Goal: Information Seeking & Learning: Check status

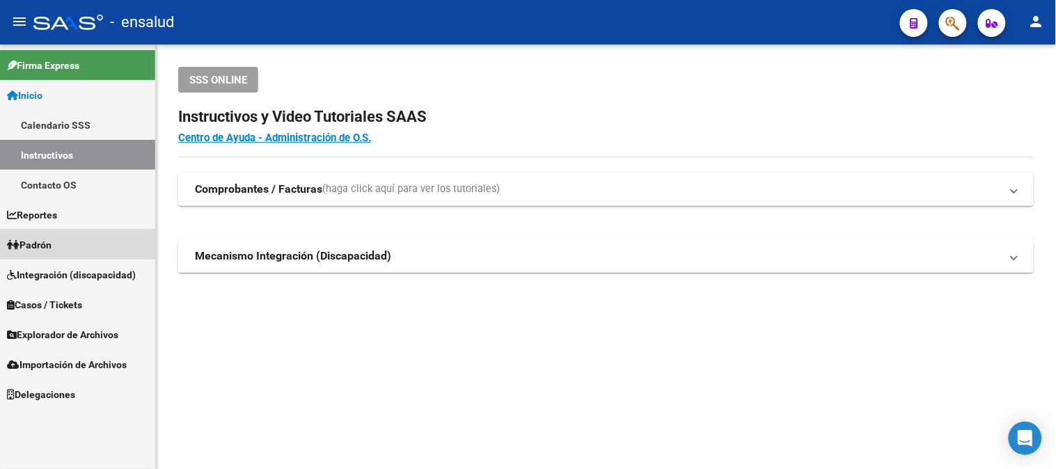
click at [99, 237] on link "Padrón" at bounding box center [77, 245] width 155 height 30
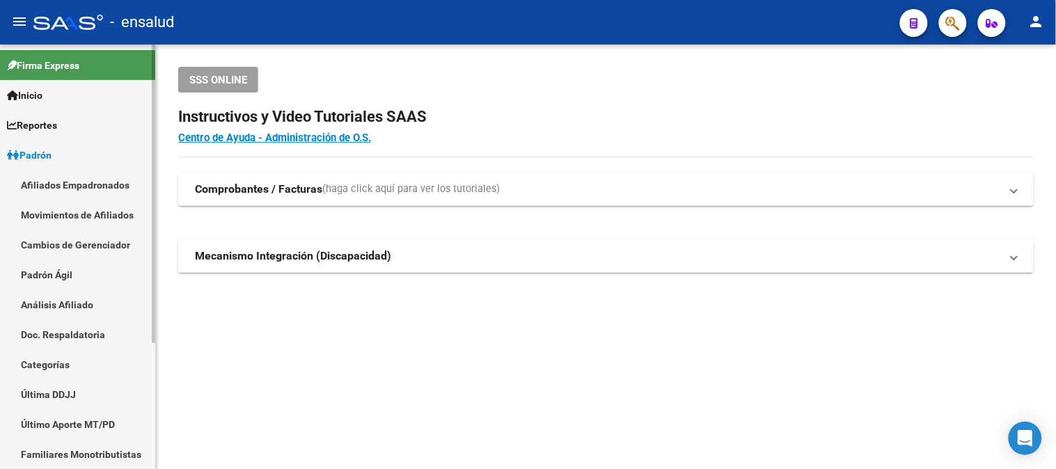
click at [113, 183] on link "Afiliados Empadronados" at bounding box center [77, 185] width 155 height 30
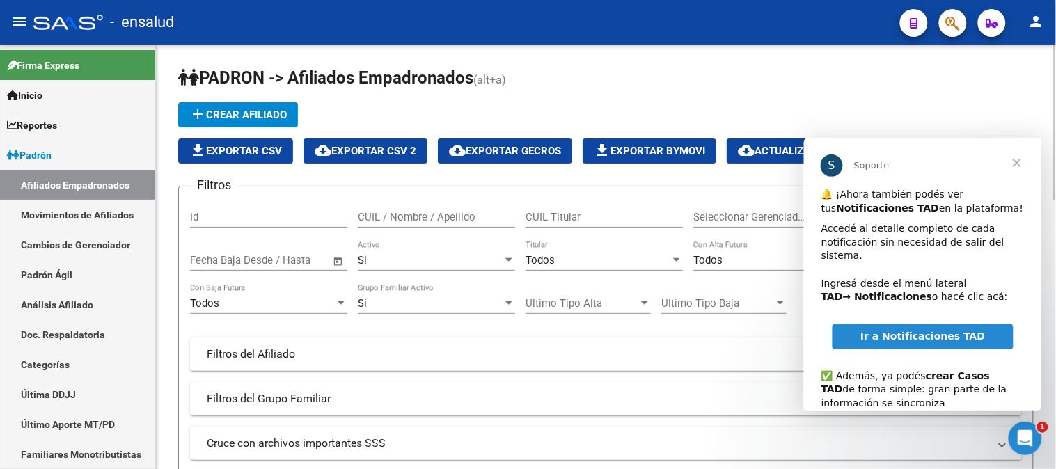
click at [1017, 166] on span "Cerrar" at bounding box center [1016, 162] width 50 height 50
click at [1014, 159] on span "Cerrar" at bounding box center [1016, 162] width 50 height 50
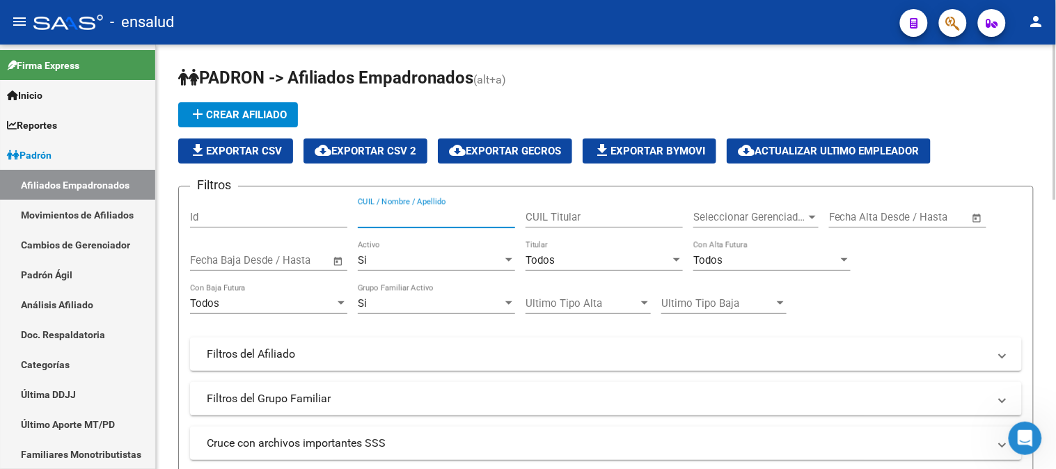
drag, startPoint x: 388, startPoint y: 220, endPoint x: 430, endPoint y: 220, distance: 41.8
click at [390, 220] on input "CUIL / Nombre / Apellido" at bounding box center [436, 217] width 157 height 13
click at [561, 216] on input "CUIL Titular" at bounding box center [603, 217] width 157 height 13
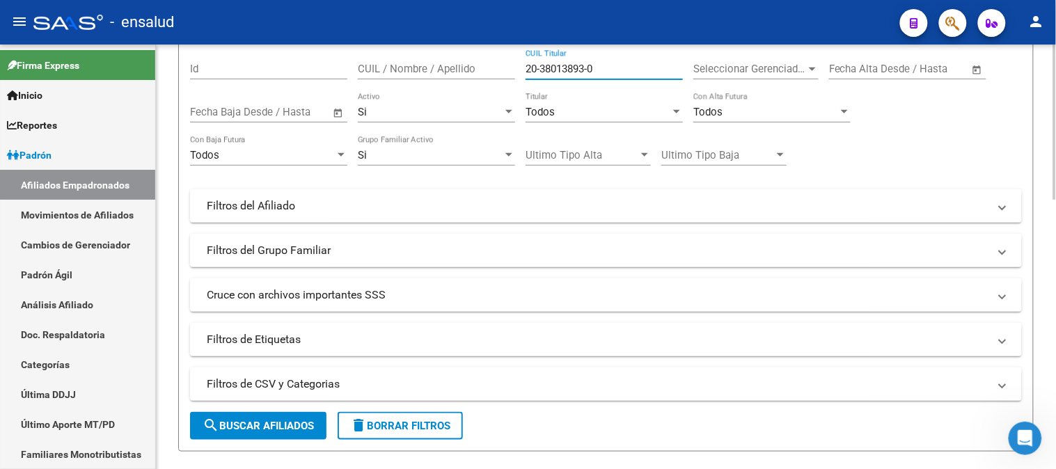
scroll to position [154, 0]
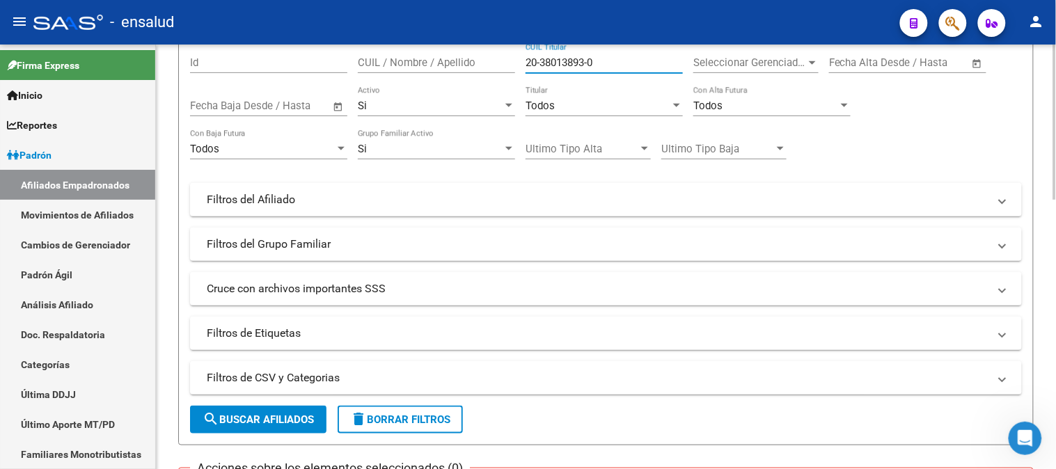
click at [303, 415] on span "search Buscar Afiliados" at bounding box center [257, 419] width 111 height 13
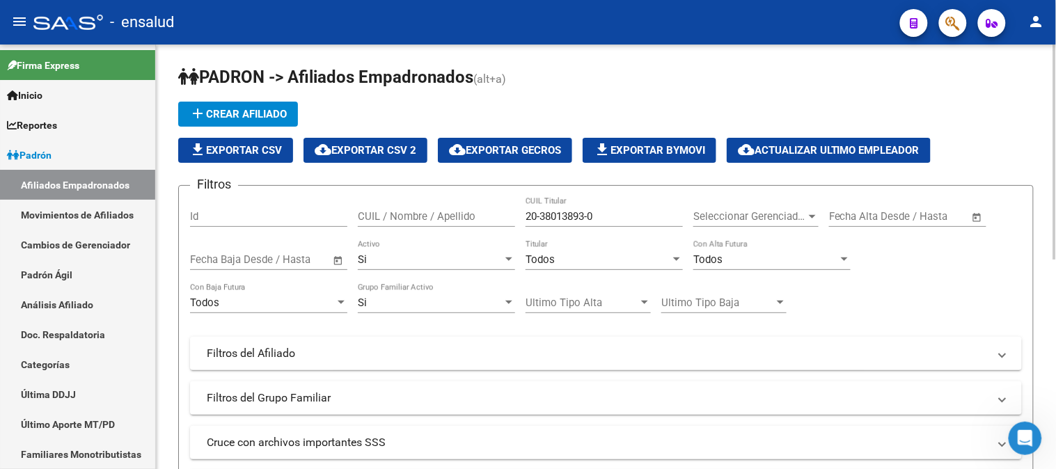
scroll to position [0, 0]
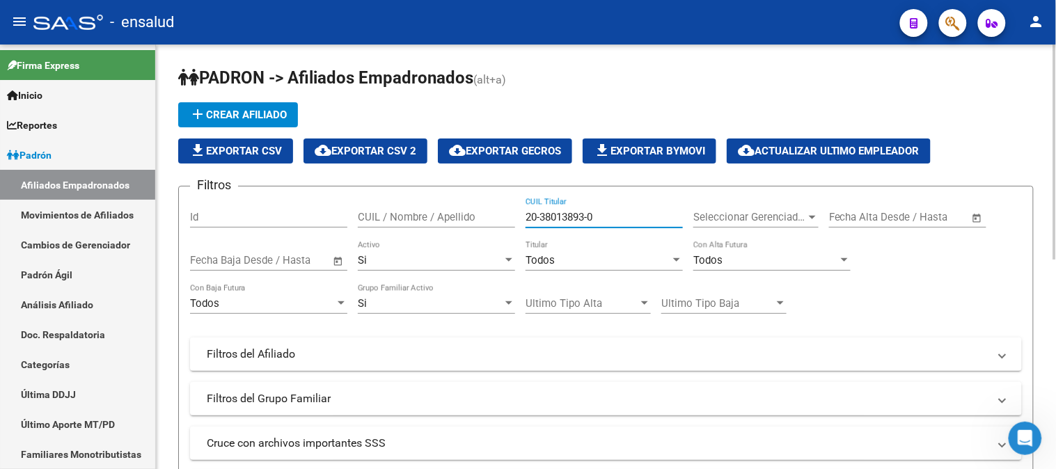
drag, startPoint x: 616, startPoint y: 214, endPoint x: 492, endPoint y: 216, distance: 123.9
click at [492, 216] on div "Filtros Id CUIL / Nombre / Apellido 20-38013893-0 CUIL Titular Seleccionar Gere…" at bounding box center [606, 351] width 832 height 307
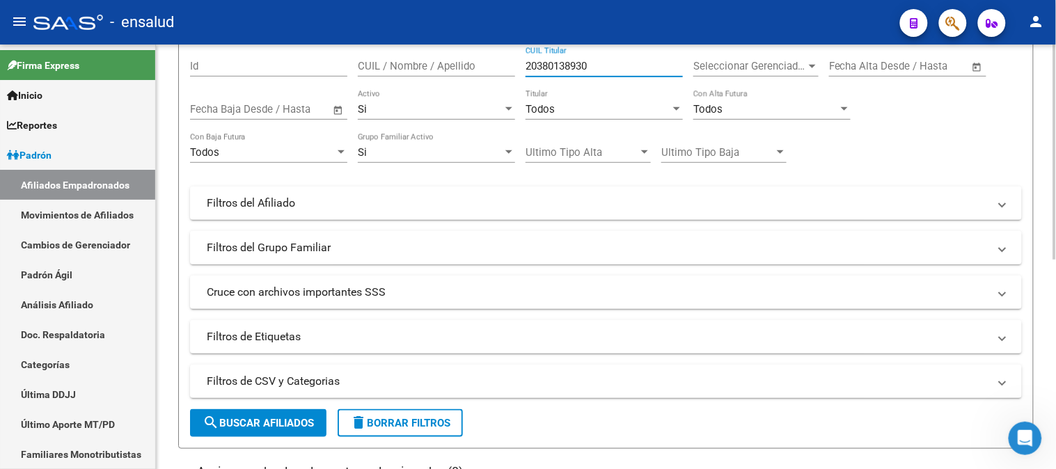
scroll to position [154, 0]
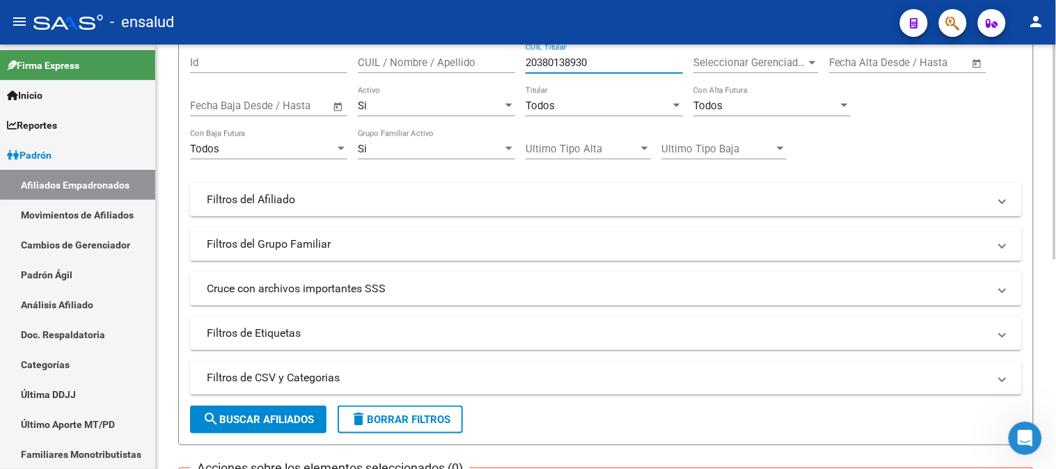
type input "20380138930"
click at [266, 413] on span "search Buscar Afiliados" at bounding box center [257, 419] width 111 height 13
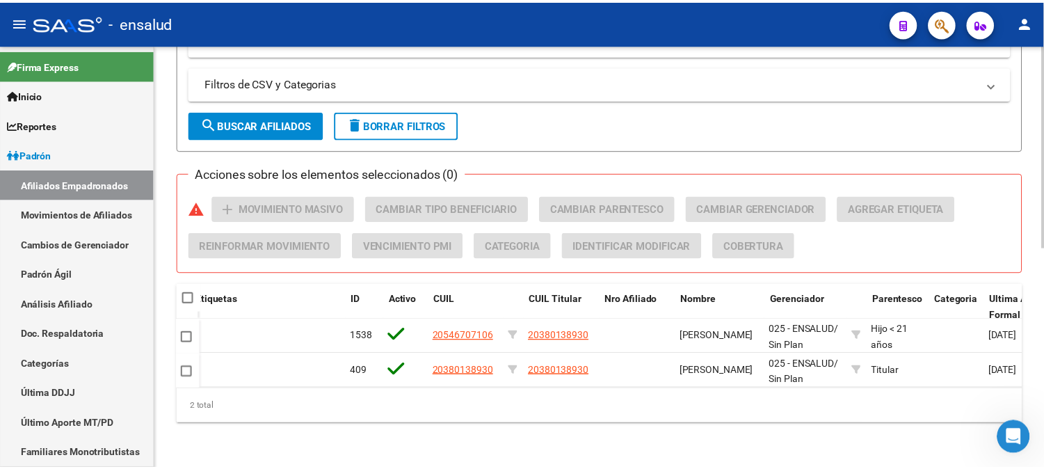
scroll to position [0, 52]
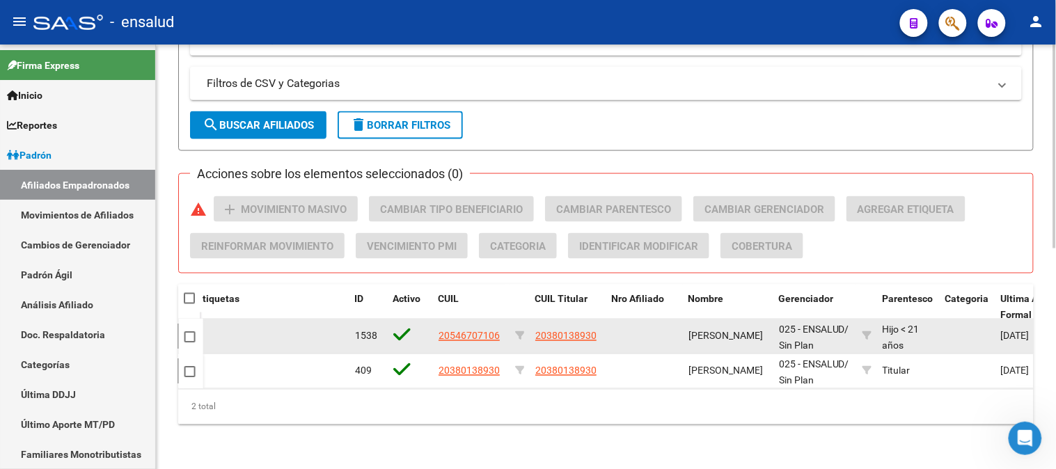
click at [459, 331] on span "20546707106" at bounding box center [468, 336] width 61 height 11
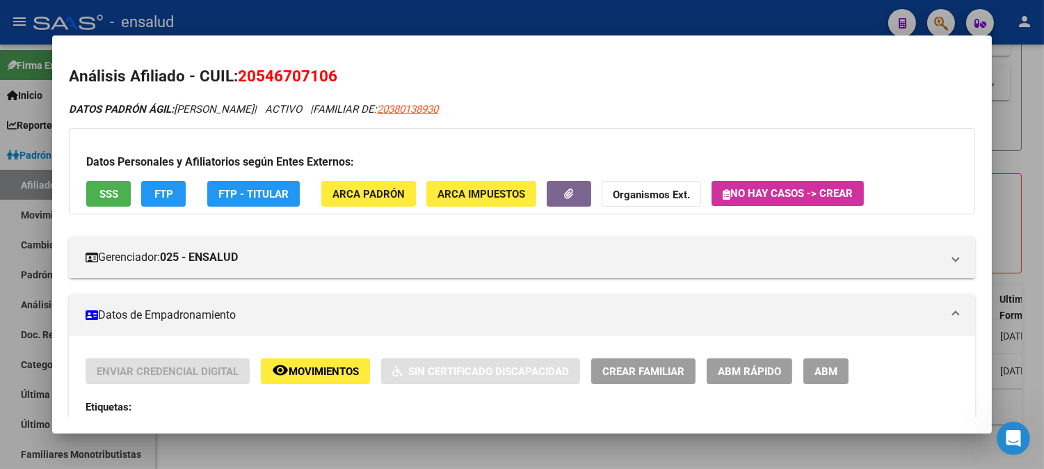
click at [279, 70] on span "20546707106" at bounding box center [288, 76] width 100 height 18
copy span "20546707106"
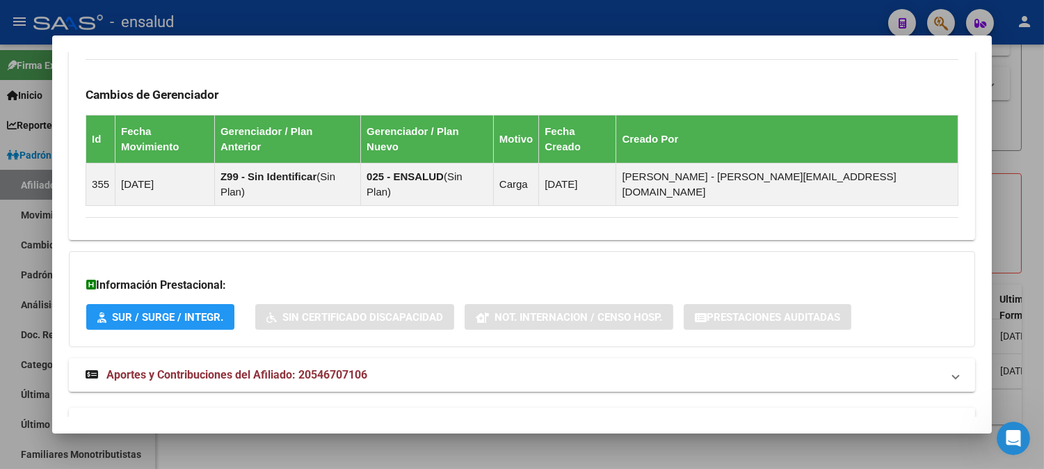
scroll to position [875, 0]
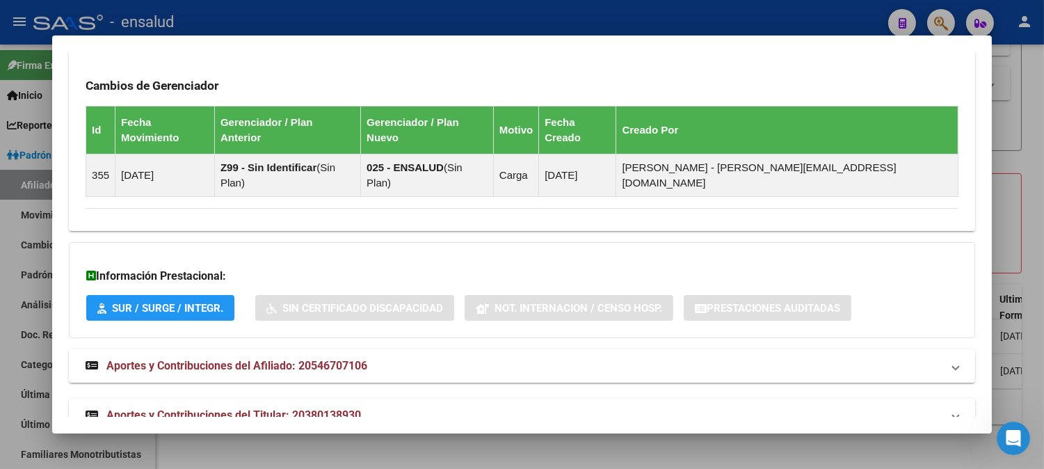
click at [297, 408] on span "Aportes y Contribuciones del Titular: 20380138930" at bounding box center [233, 414] width 255 height 13
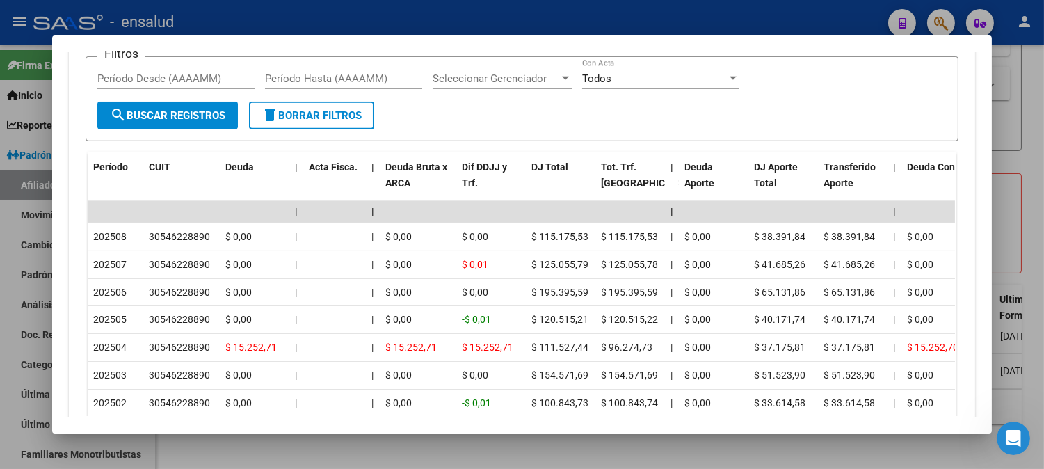
scroll to position [1416, 0]
